Goal: Information Seeking & Learning: Learn about a topic

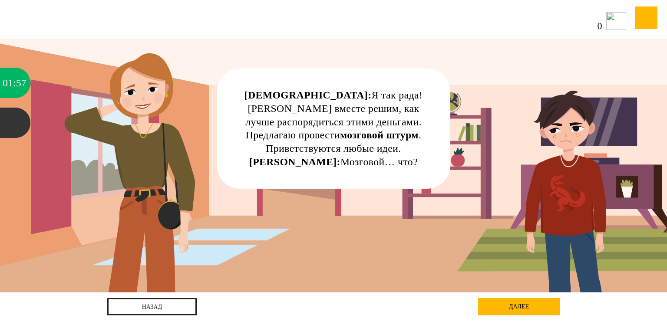
click at [537, 314] on div "далее" at bounding box center [519, 306] width 82 height 17
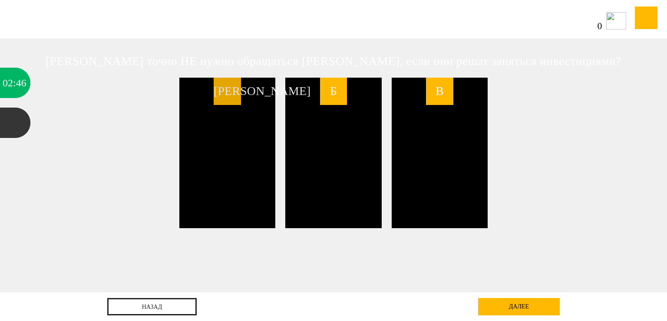
click at [250, 127] on div "[PERSON_NAME]" at bounding box center [227, 153] width 96 height 151
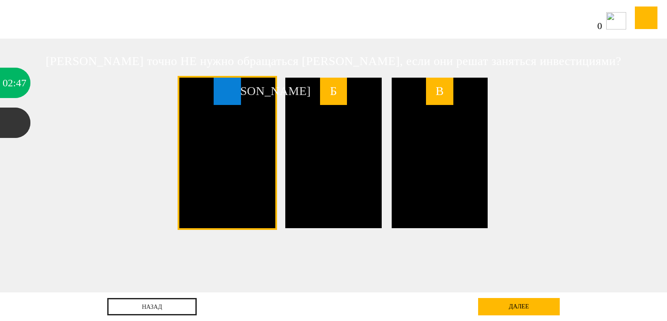
click at [250, 127] on div "[PERSON_NAME]" at bounding box center [227, 153] width 96 height 151
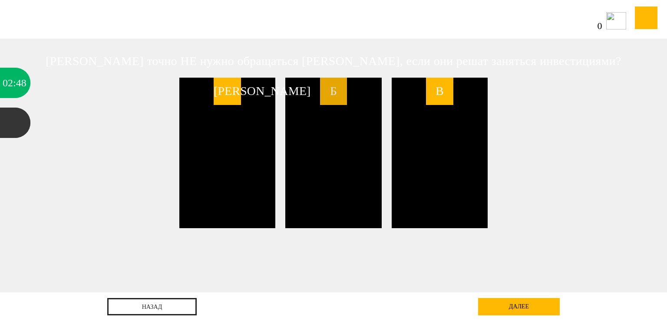
click at [342, 101] on span "Б" at bounding box center [333, 91] width 27 height 27
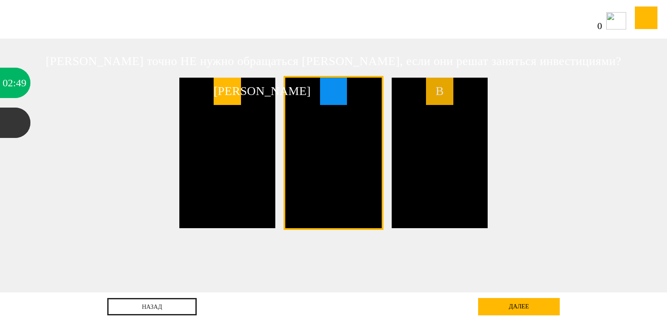
click at [441, 102] on span "В" at bounding box center [439, 91] width 27 height 27
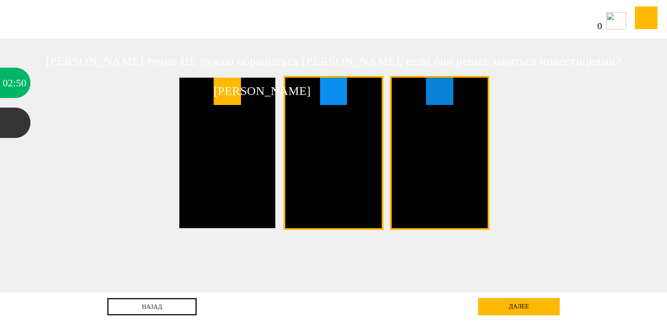
click at [434, 101] on span "В" at bounding box center [439, 91] width 27 height 27
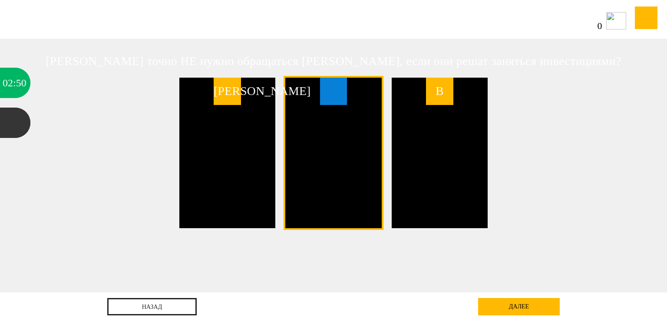
click at [343, 100] on span "Б" at bounding box center [333, 91] width 27 height 27
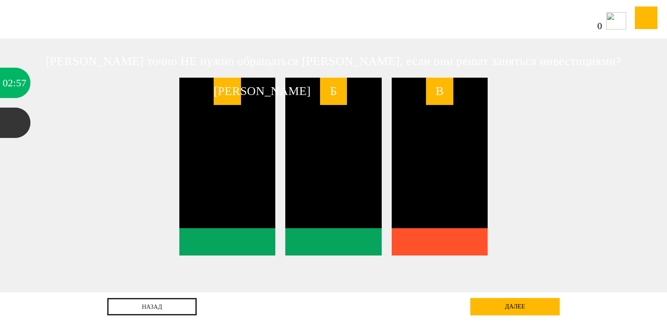
click at [460, 248] on li "В" at bounding box center [440, 167] width 96 height 178
click at [448, 90] on span "В" at bounding box center [439, 91] width 27 height 27
click at [441, 97] on span "В" at bounding box center [439, 91] width 27 height 27
click at [362, 103] on div "Б" at bounding box center [333, 153] width 96 height 151
click at [512, 303] on link "далее" at bounding box center [514, 306] width 89 height 17
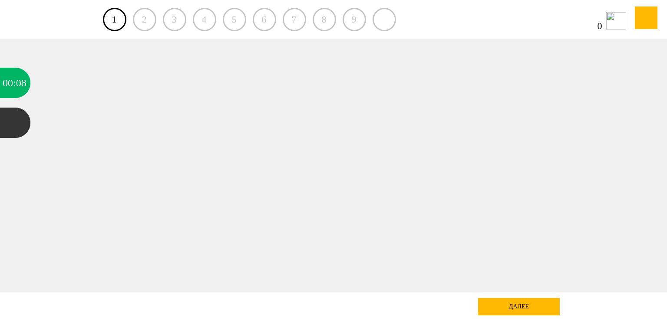
click at [136, 16] on div "2" at bounding box center [144, 19] width 23 height 23
click at [143, 16] on div "2" at bounding box center [144, 19] width 23 height 23
click at [526, 305] on div "далее" at bounding box center [519, 306] width 82 height 17
